Goal: Information Seeking & Learning: Learn about a topic

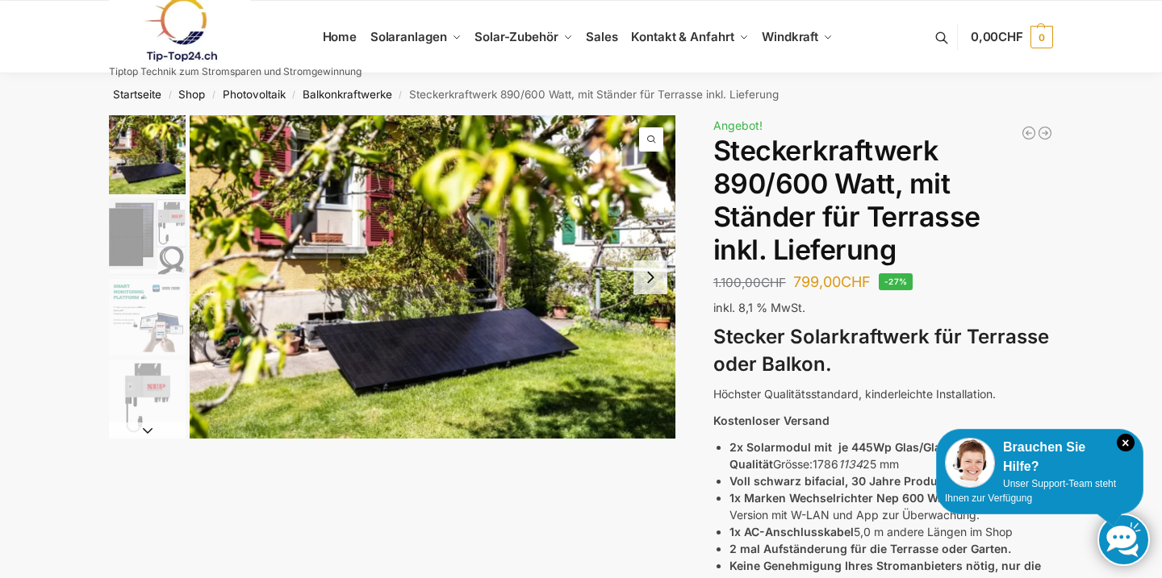
click at [156, 239] on img "2 / 11" at bounding box center [147, 236] width 77 height 77
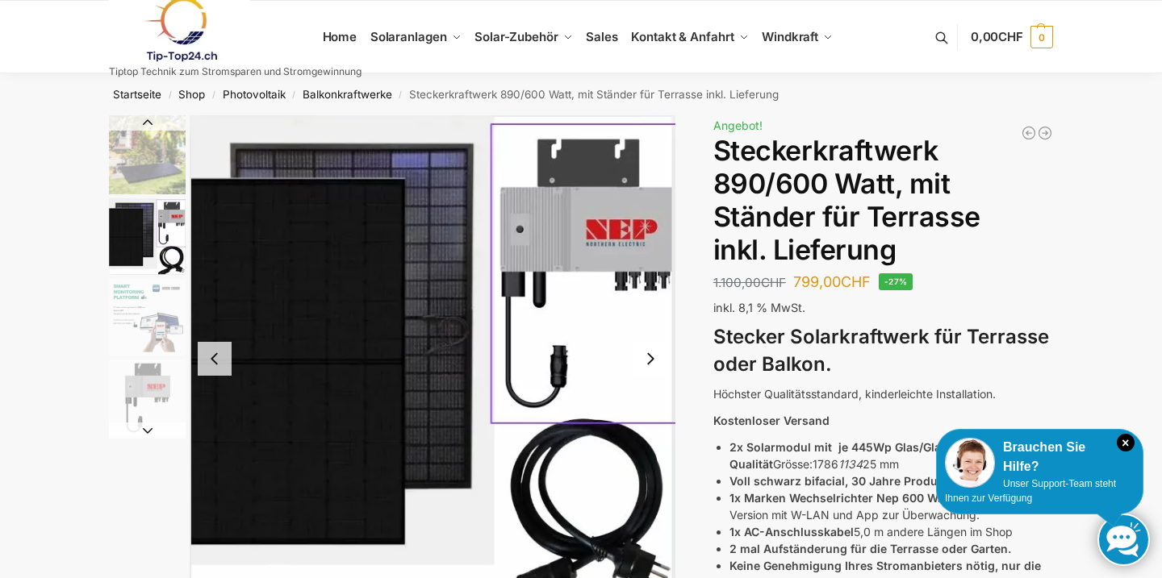
click at [147, 159] on img "1 / 11" at bounding box center [147, 154] width 77 height 79
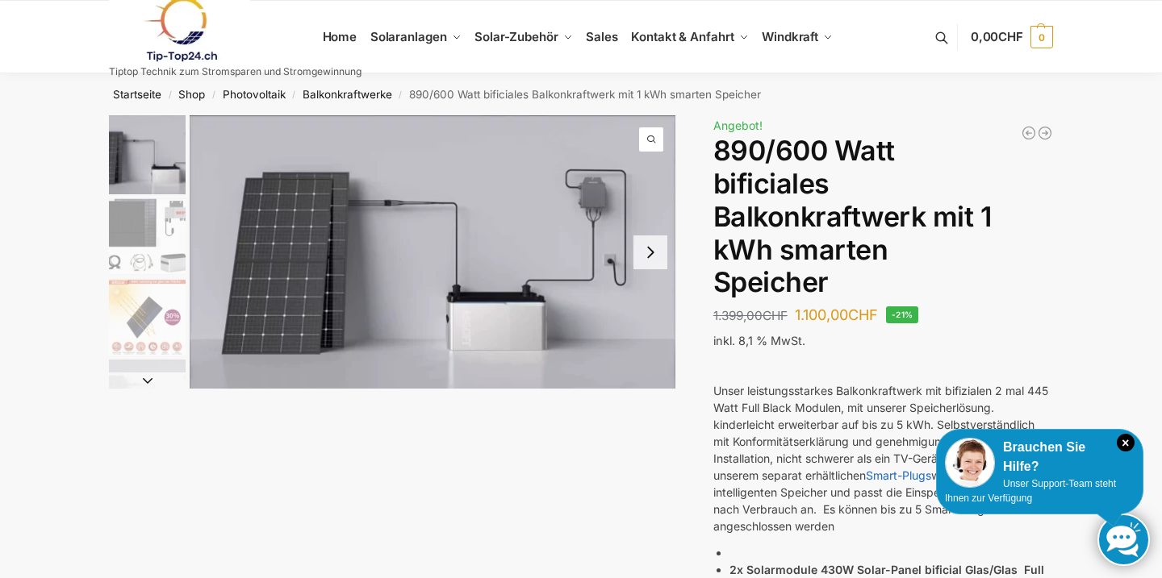
click at [150, 248] on img "2 / 7" at bounding box center [147, 236] width 77 height 77
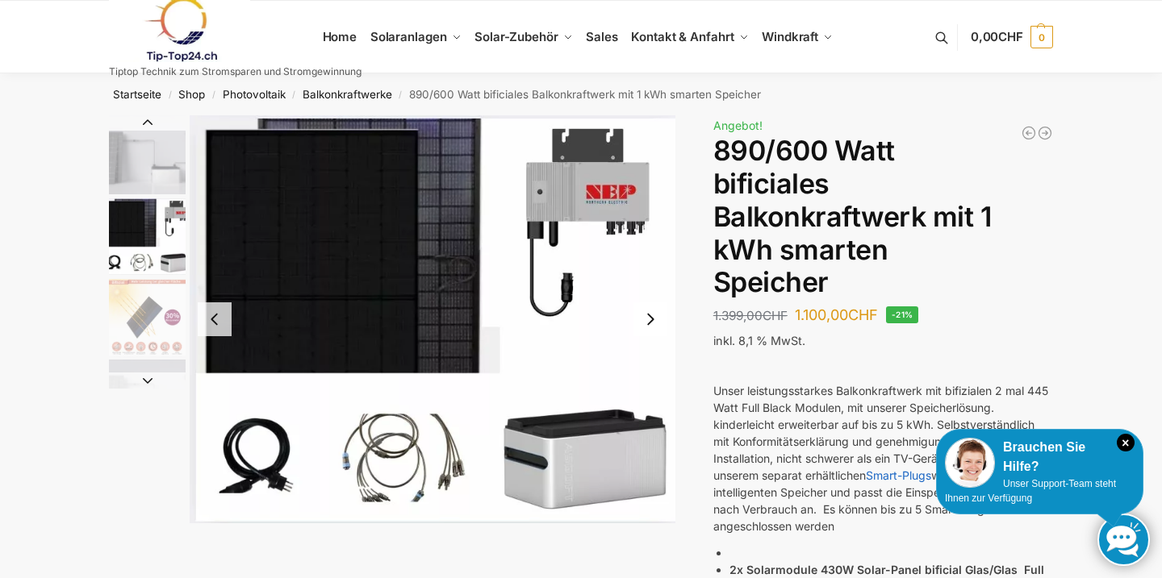
click at [150, 172] on img "1 / 7" at bounding box center [147, 154] width 77 height 79
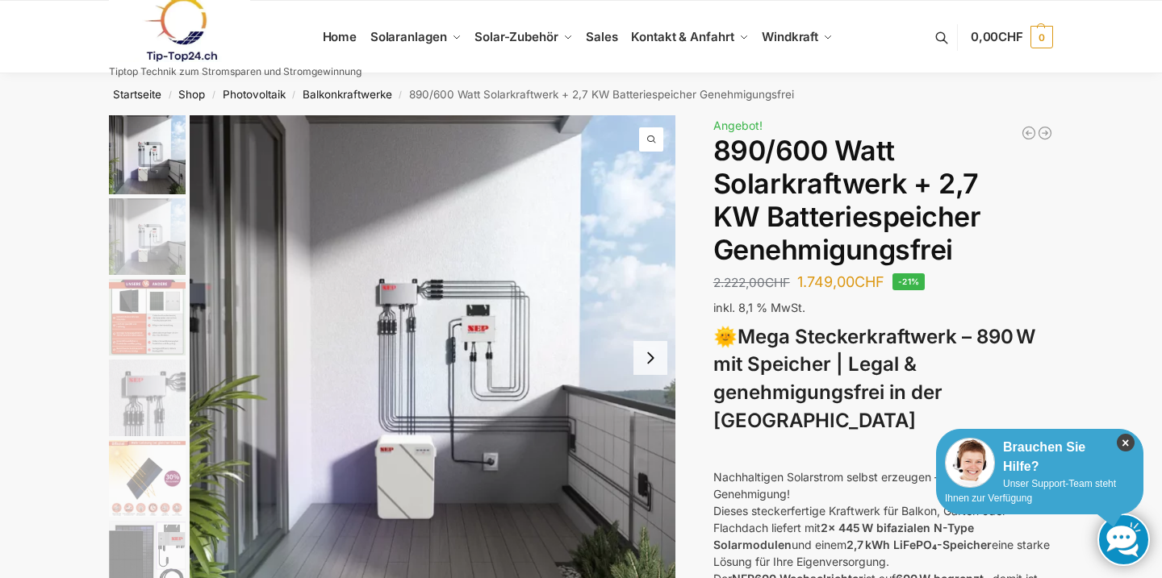
click at [1124, 445] on icon "×" at bounding box center [1126, 443] width 18 height 18
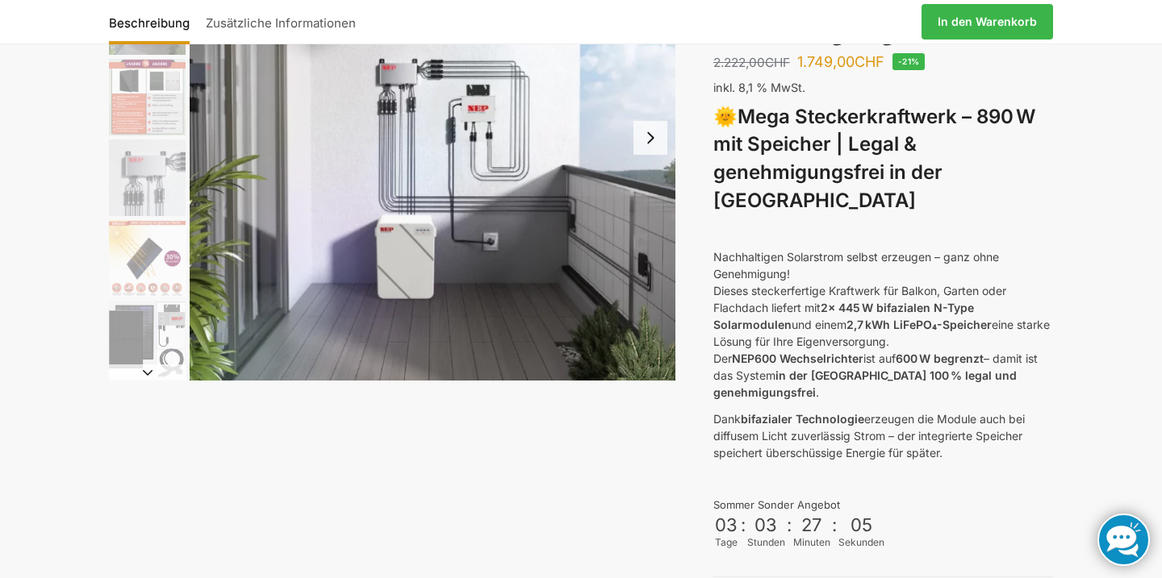
scroll to position [220, 0]
click at [143, 169] on img "4 / 12" at bounding box center [147, 178] width 77 height 77
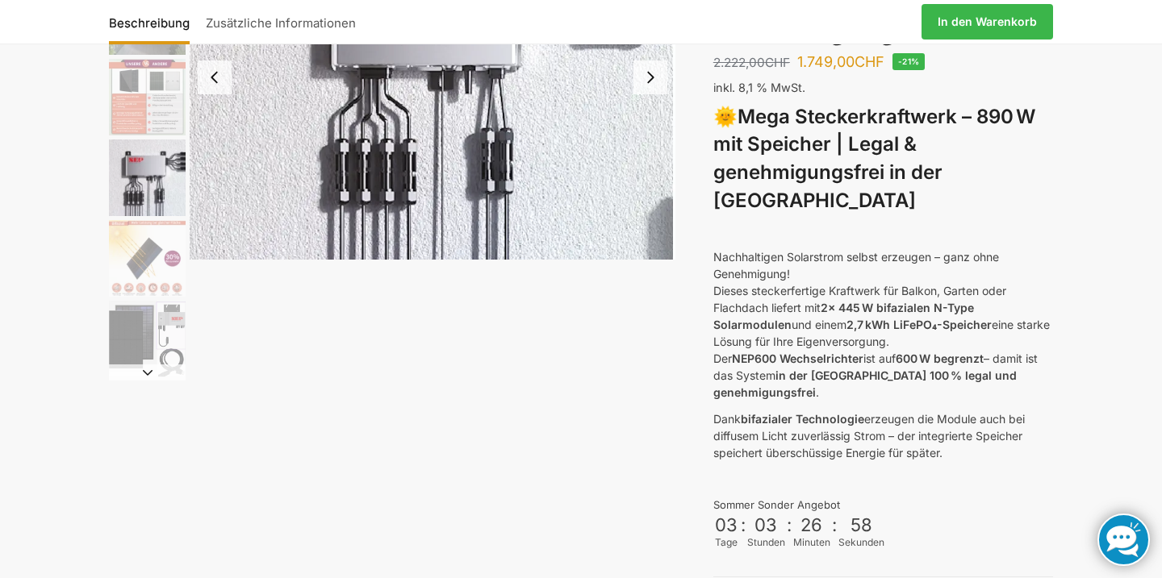
click at [149, 250] on img "5 / 12" at bounding box center [147, 258] width 77 height 77
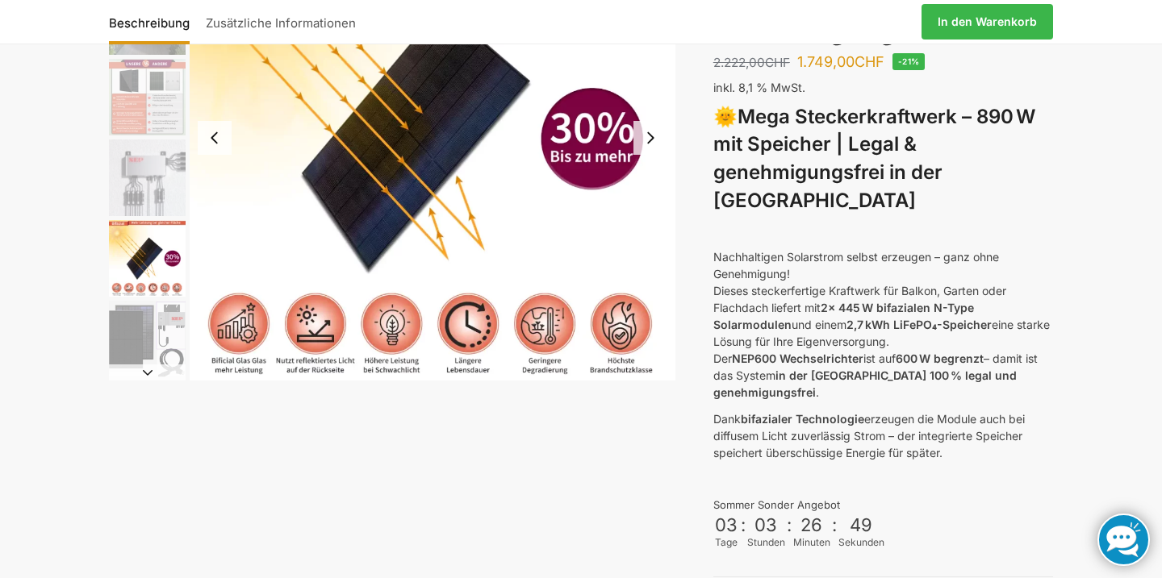
click at [153, 331] on img "6 / 12" at bounding box center [147, 339] width 77 height 77
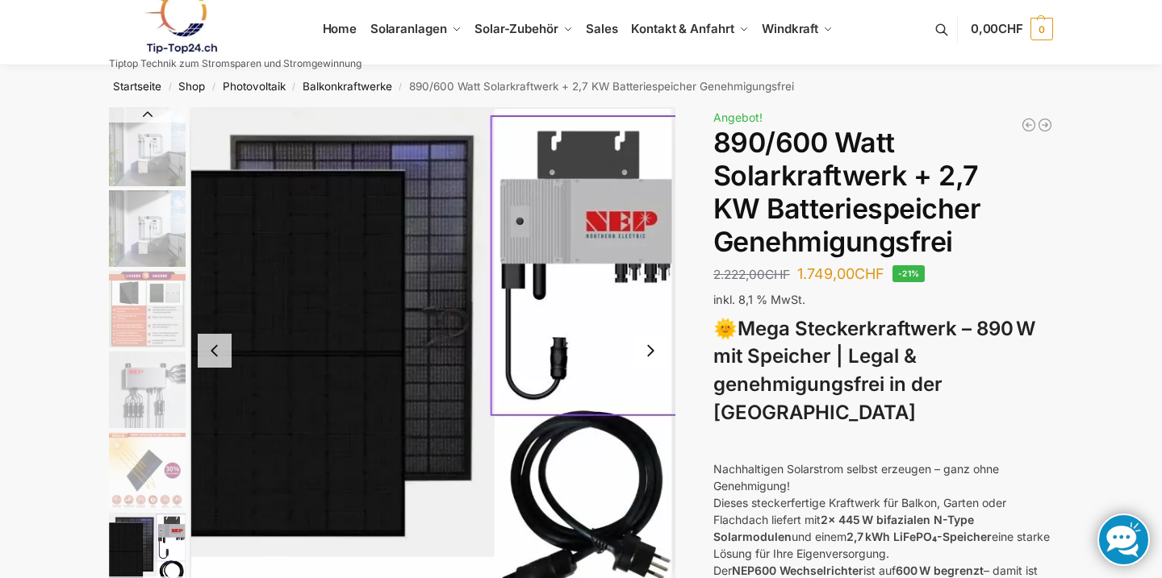
scroll to position [3, 0]
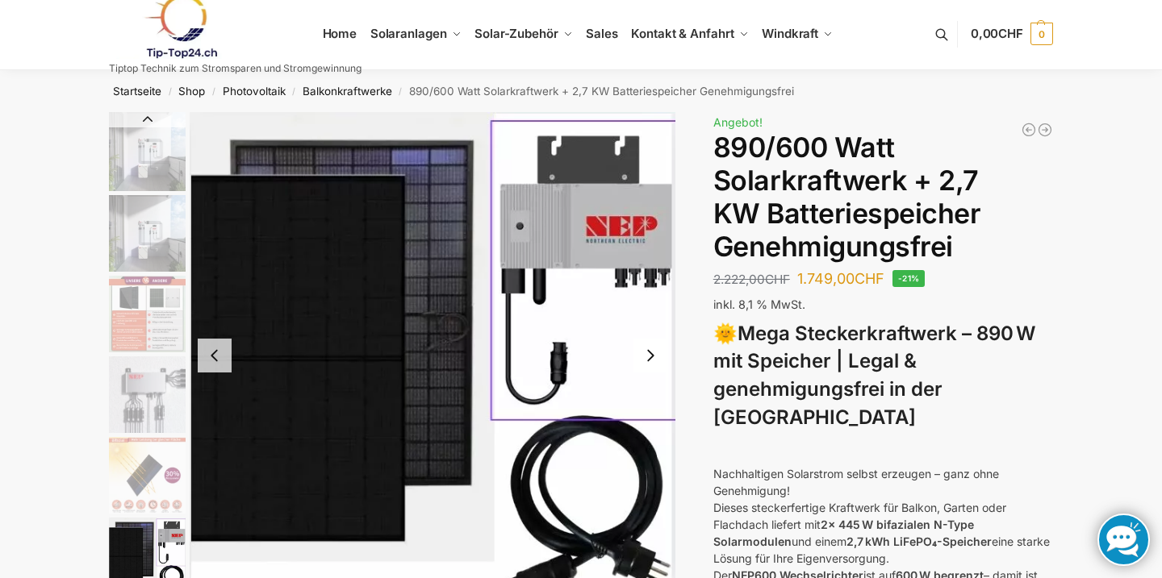
click at [146, 236] on img "2 / 12" at bounding box center [147, 233] width 77 height 77
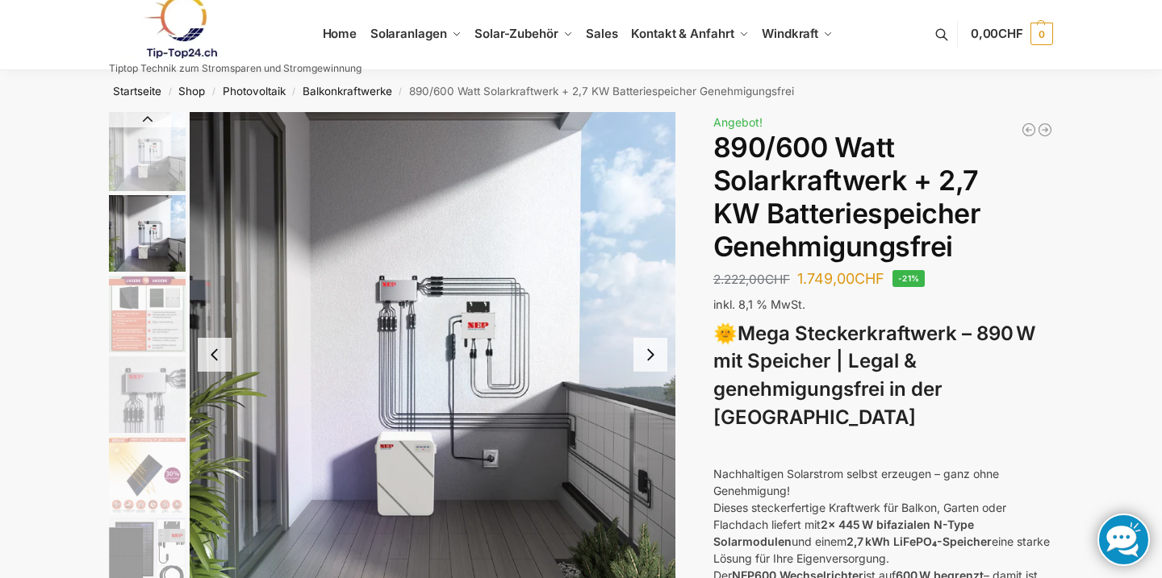
click at [150, 157] on img "1 / 12" at bounding box center [147, 151] width 77 height 79
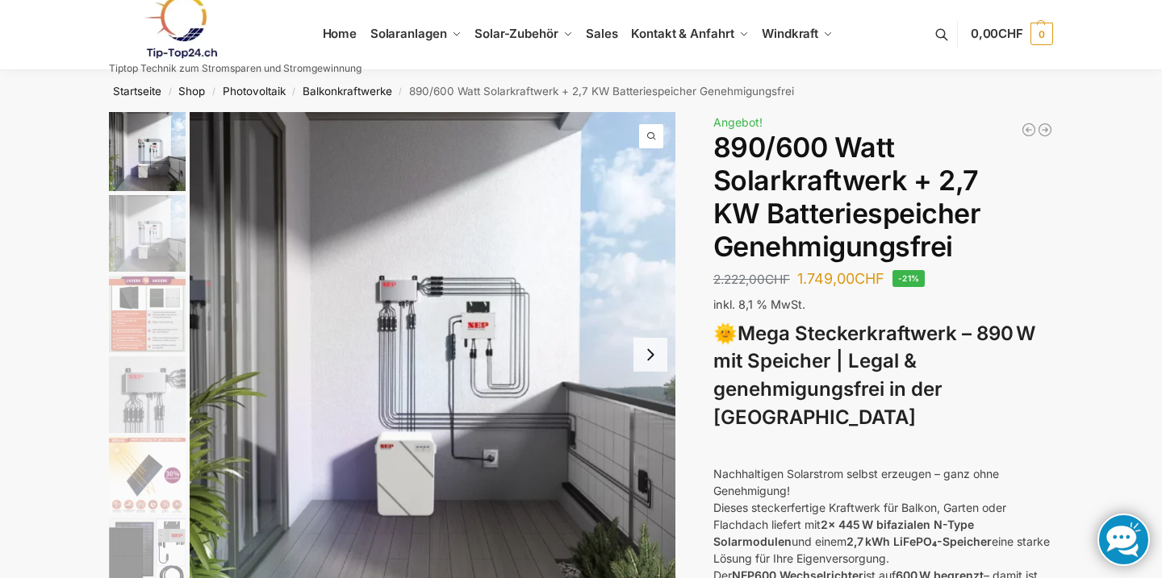
click at [157, 324] on img "3 / 12" at bounding box center [147, 314] width 77 height 77
